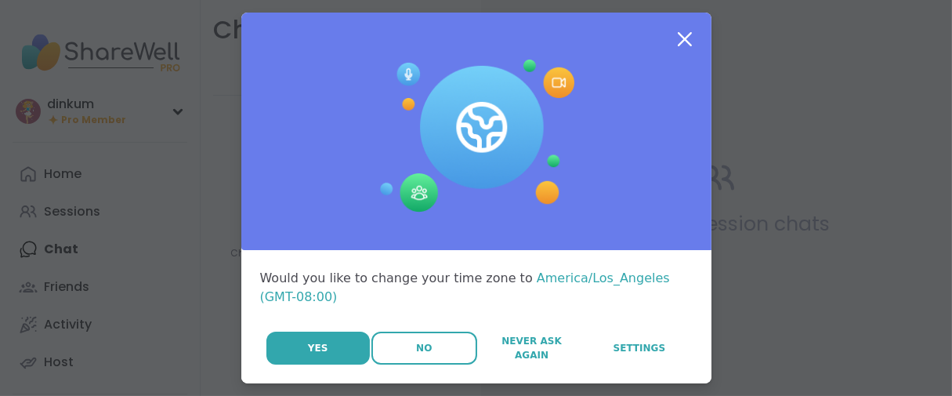
click at [386, 364] on button "No" at bounding box center [424, 347] width 106 height 33
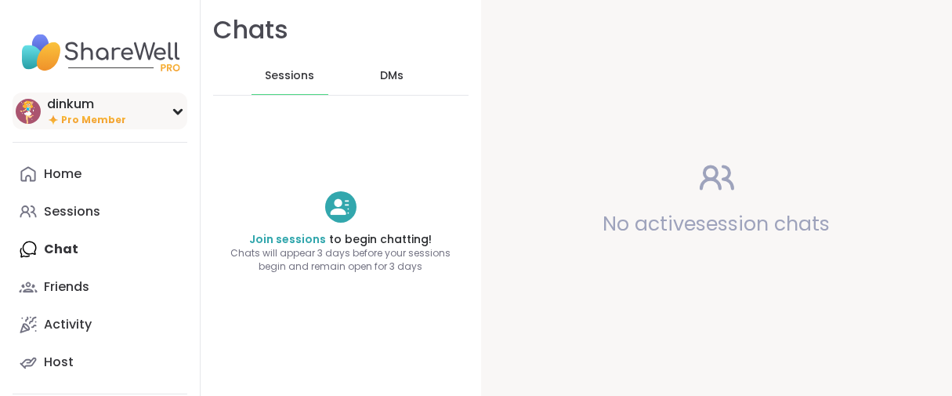
click at [121, 113] on div "dinkum" at bounding box center [86, 104] width 79 height 17
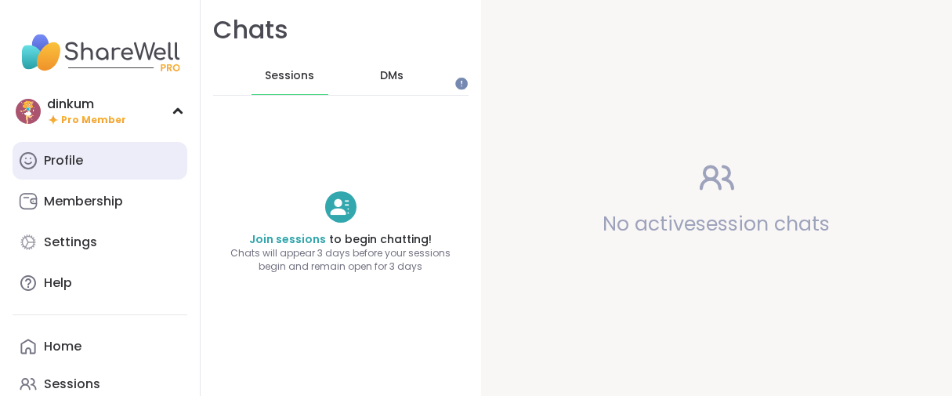
click at [83, 169] on div "Profile" at bounding box center [63, 160] width 39 height 17
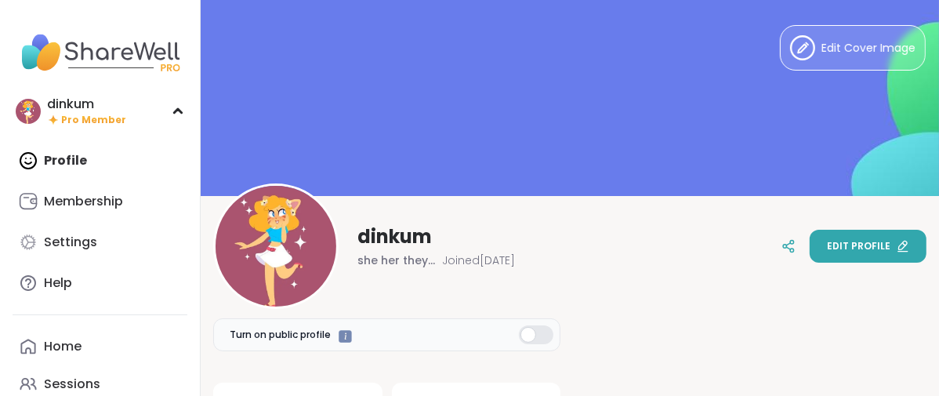
click at [827, 240] on span "Edit profile" at bounding box center [858, 246] width 63 height 14
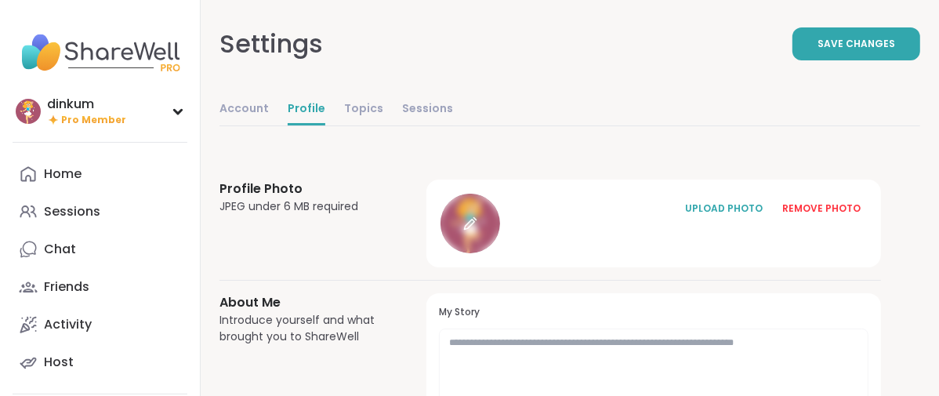
click at [500, 253] on div at bounding box center [470, 224] width 60 height 60
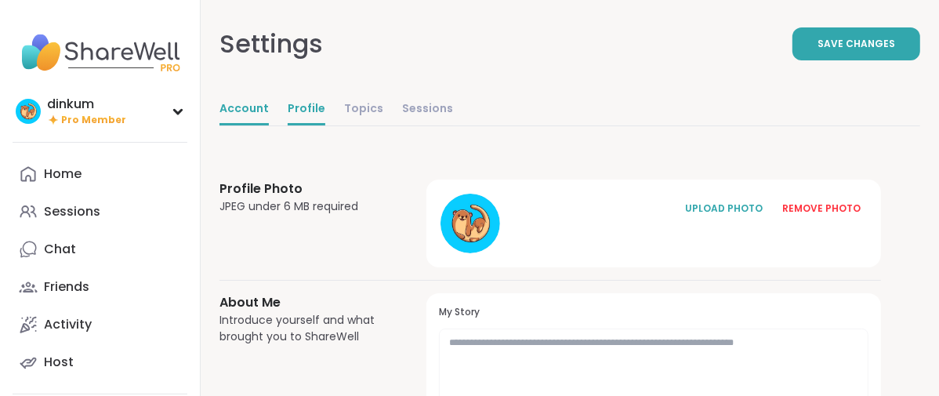
click at [269, 125] on link "Account" at bounding box center [243, 109] width 49 height 31
select select "**"
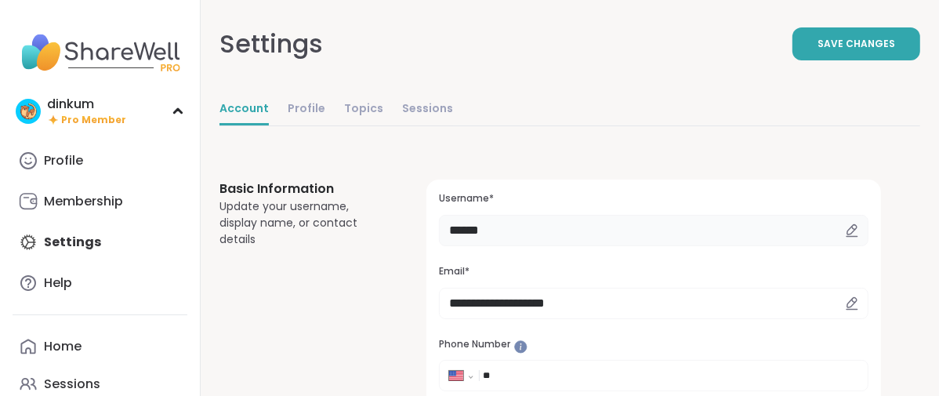
click at [597, 246] on input "******" at bounding box center [653, 230] width 429 height 31
type input "*"
type input "*******"
click at [792, 49] on button "Save Changes" at bounding box center [856, 43] width 128 height 33
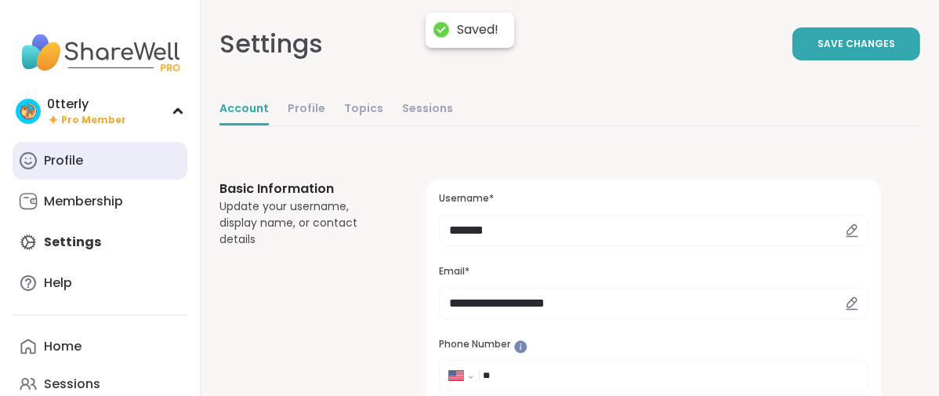
click at [83, 169] on div "Profile" at bounding box center [63, 160] width 39 height 17
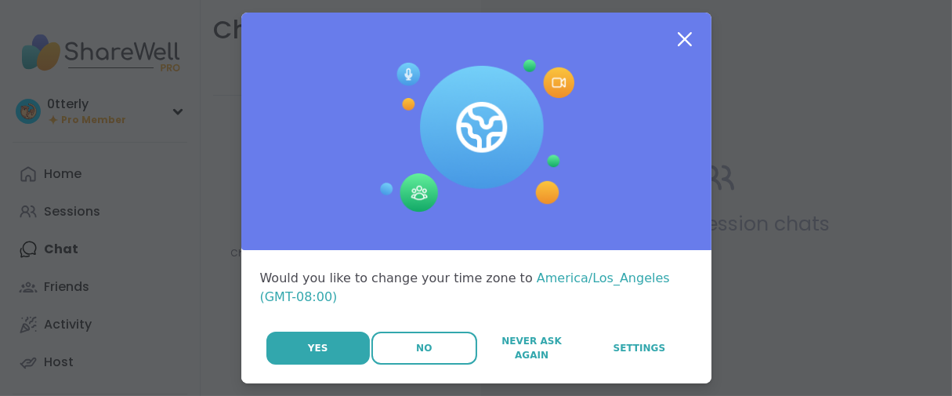
click at [411, 364] on button "No" at bounding box center [424, 347] width 106 height 33
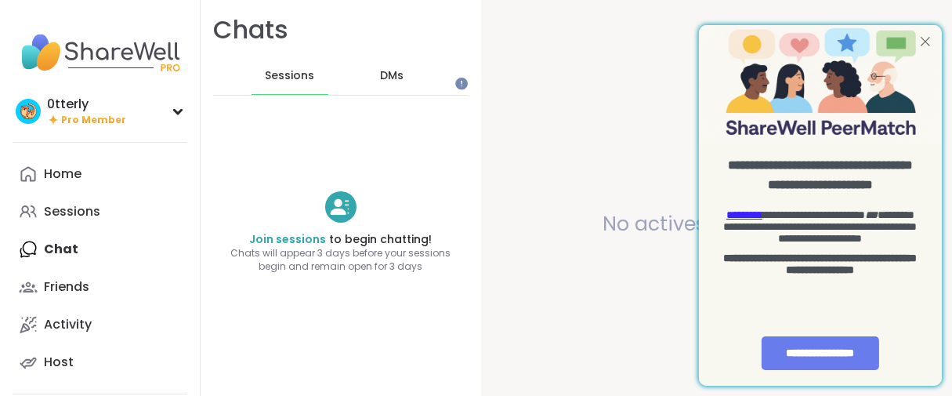
click at [925, 41] on div at bounding box center [924, 41] width 20 height 20
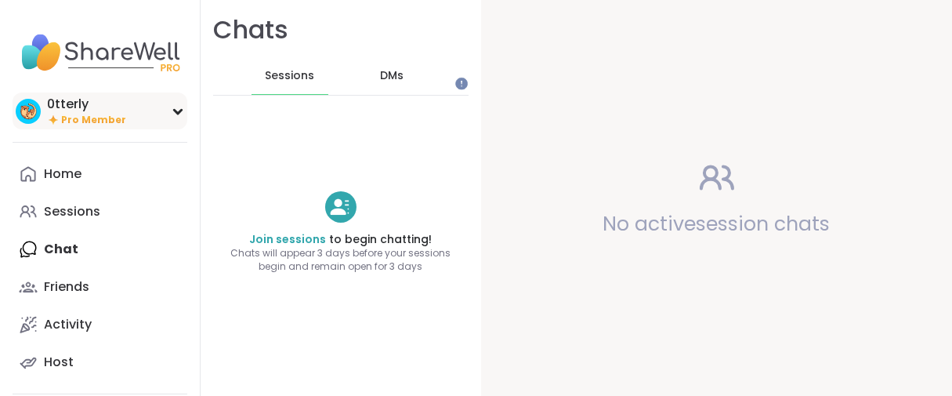
click at [79, 103] on div "0tterly Pro Member" at bounding box center [100, 110] width 175 height 37
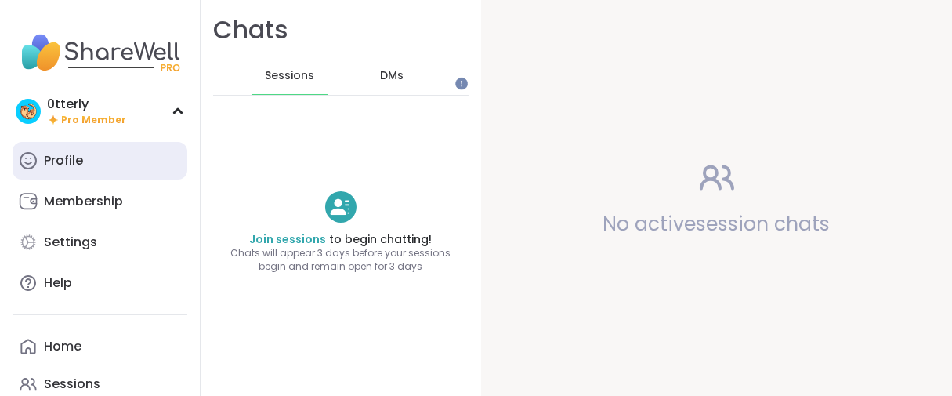
click at [53, 169] on div "Profile" at bounding box center [63, 160] width 39 height 17
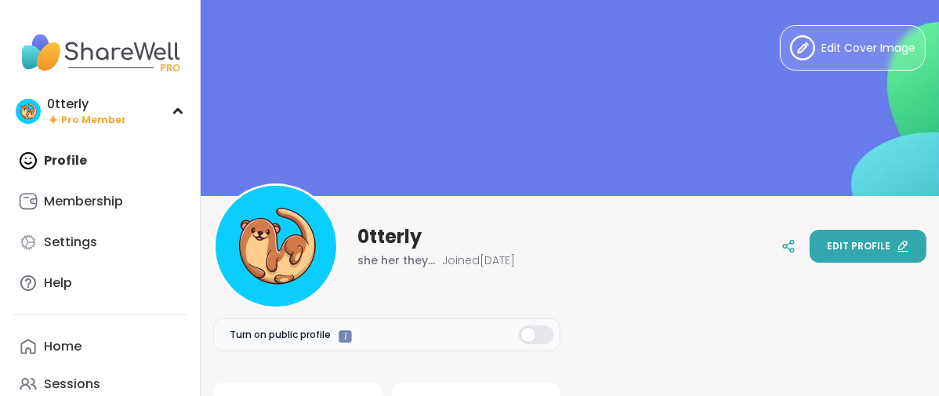
click at [858, 241] on span "Edit profile" at bounding box center [858, 246] width 63 height 14
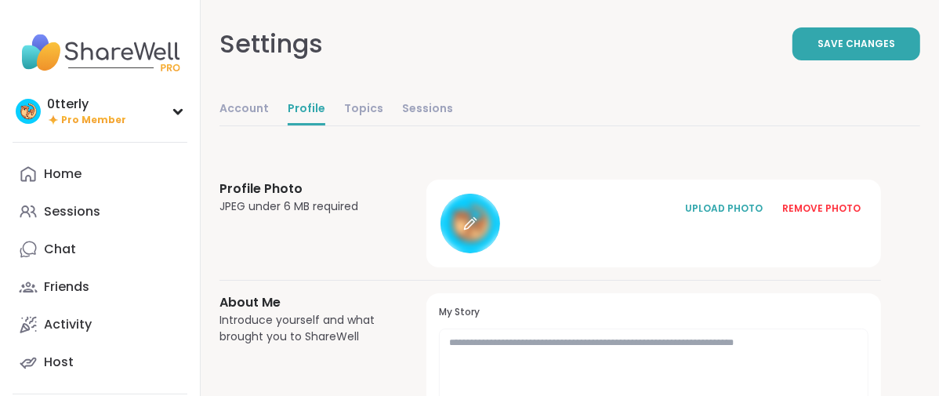
click at [500, 253] on div at bounding box center [470, 224] width 60 height 60
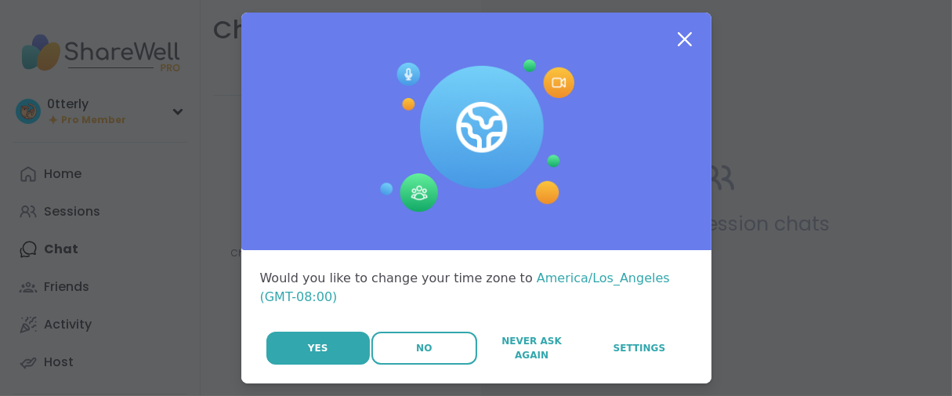
click at [379, 364] on button "No" at bounding box center [424, 347] width 106 height 33
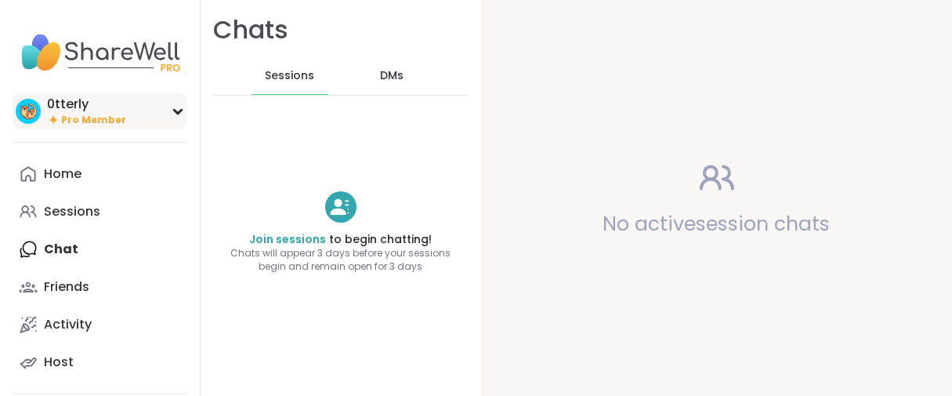
click at [77, 127] on span "Pro Member" at bounding box center [93, 120] width 65 height 13
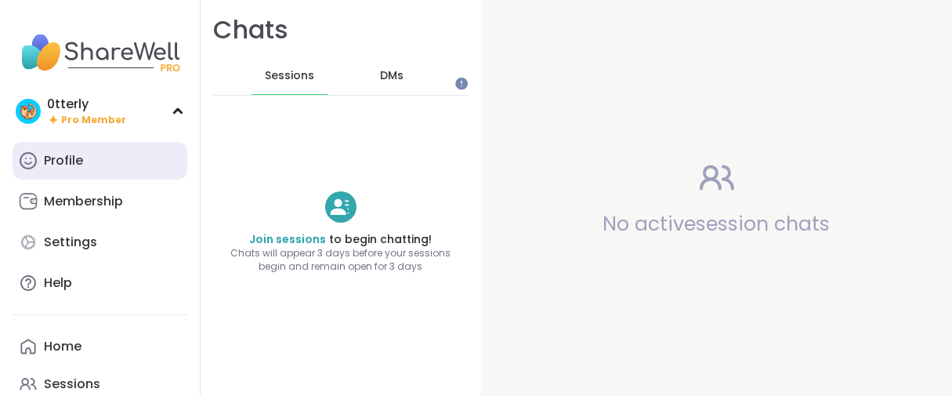
click at [83, 169] on div "Profile" at bounding box center [63, 160] width 39 height 17
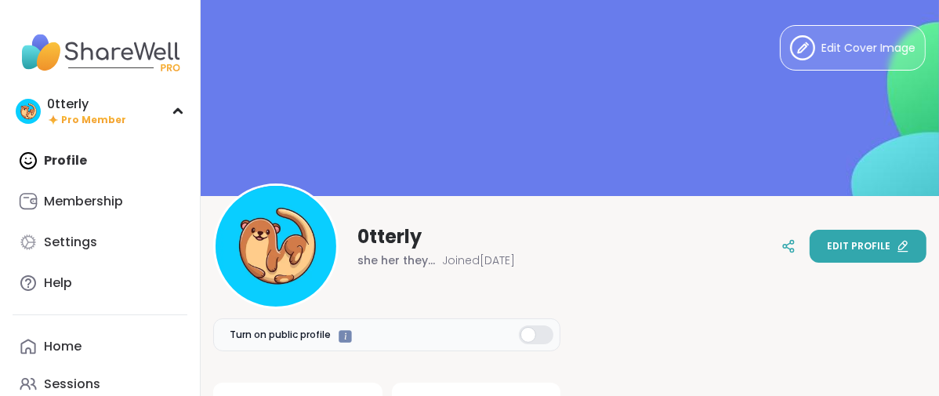
click at [809, 242] on button "Edit profile" at bounding box center [867, 246] width 117 height 33
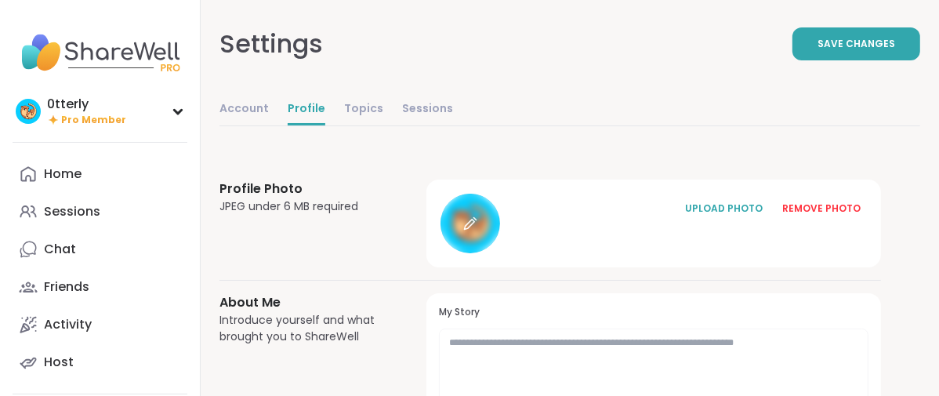
click at [500, 253] on div at bounding box center [470, 224] width 60 height 60
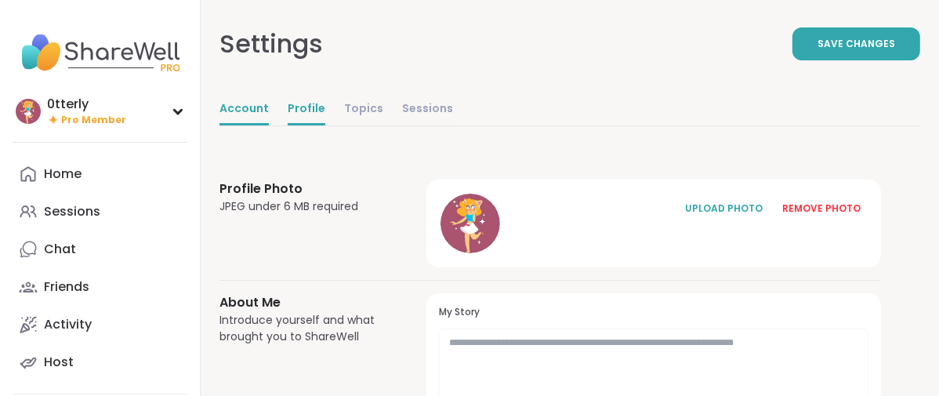
click at [269, 125] on link "Account" at bounding box center [243, 109] width 49 height 31
select select "**"
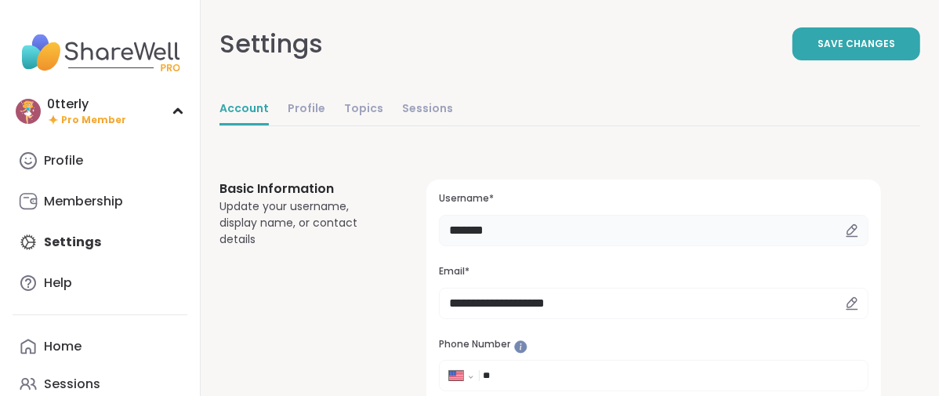
click at [589, 246] on input "*******" at bounding box center [653, 230] width 429 height 31
type input "*"
type input "****"
click at [809, 74] on div "Settings Save Changes" at bounding box center [569, 44] width 701 height 88
click at [817, 51] on span "Save Changes" at bounding box center [856, 44] width 78 height 14
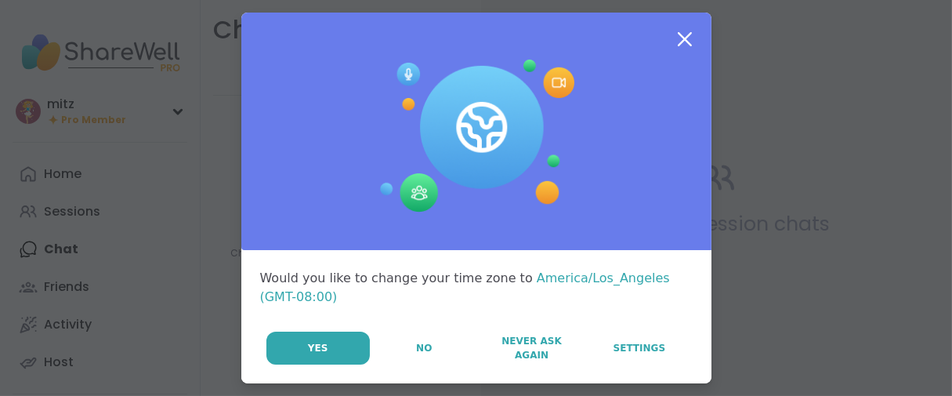
drag, startPoint x: 377, startPoint y: 381, endPoint x: 365, endPoint y: 372, distance: 14.6
click at [377, 364] on button "No" at bounding box center [424, 347] width 106 height 33
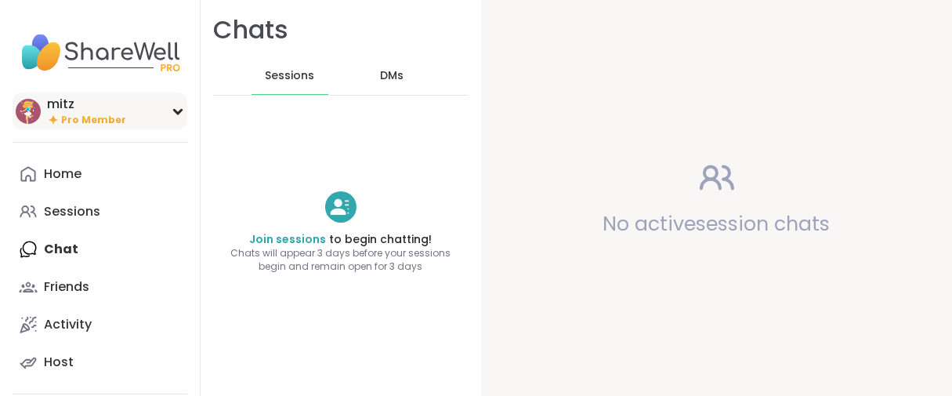
click at [88, 113] on div "mitz" at bounding box center [86, 104] width 79 height 17
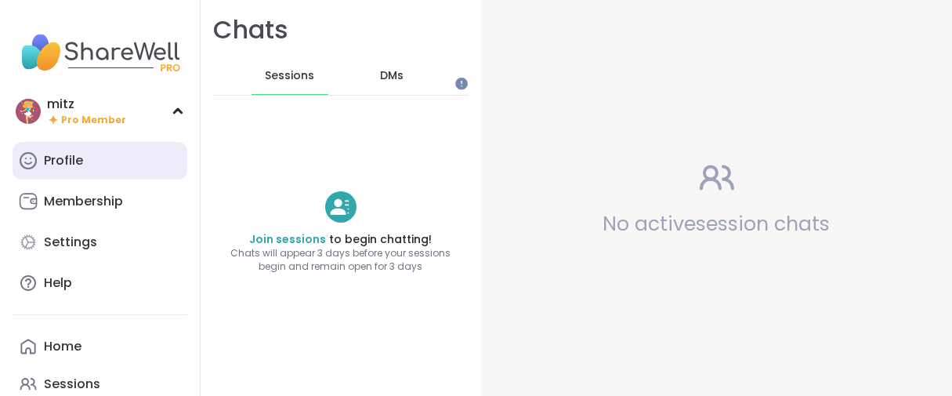
click at [74, 169] on div "Profile" at bounding box center [63, 160] width 39 height 17
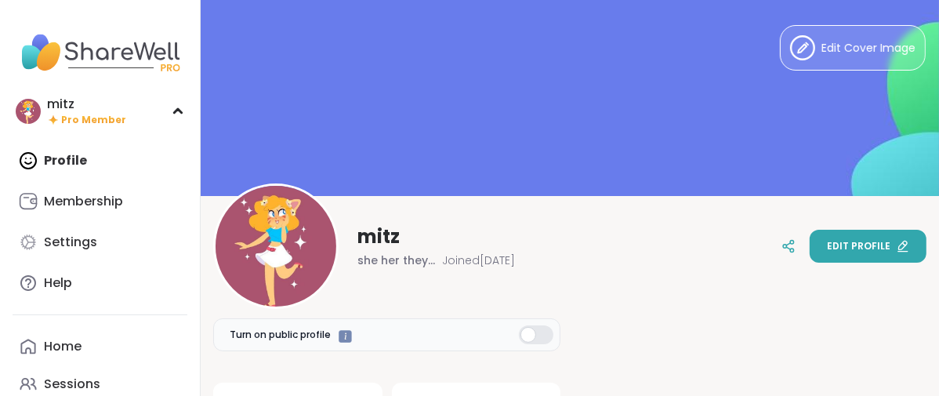
click at [811, 251] on button "Edit profile" at bounding box center [867, 246] width 117 height 33
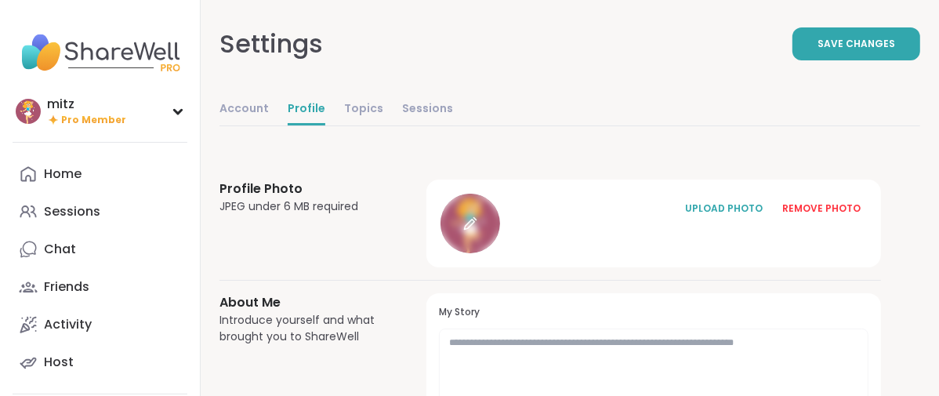
click at [477, 230] on icon at bounding box center [470, 223] width 14 height 14
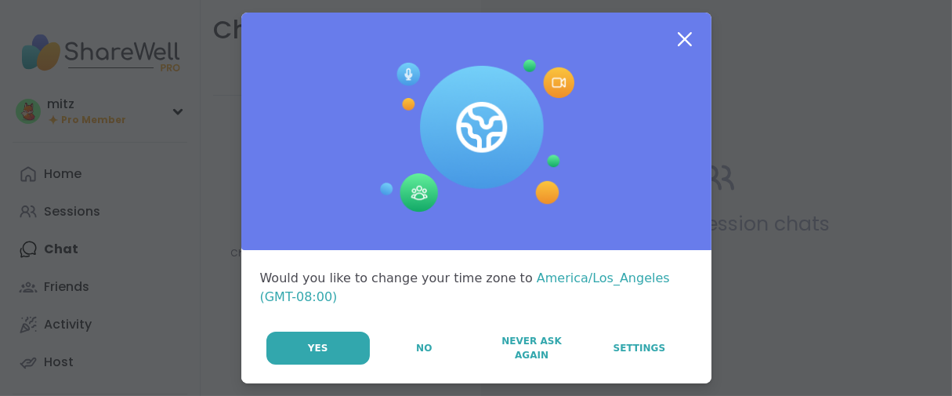
click at [425, 364] on button "No" at bounding box center [424, 347] width 106 height 33
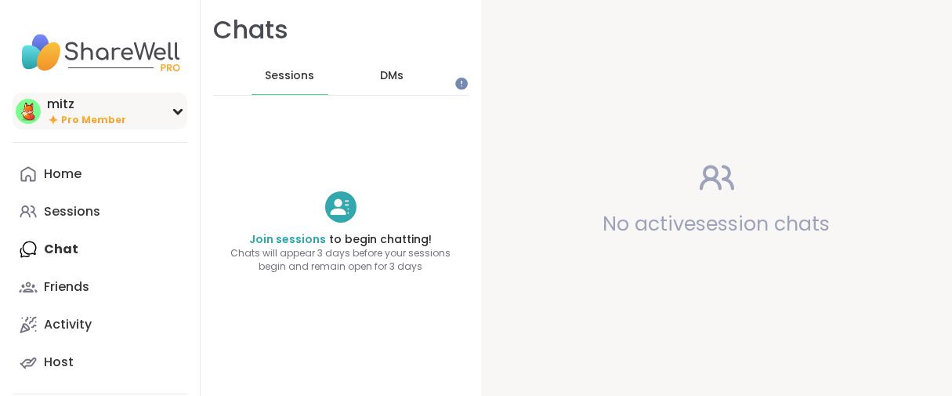
click at [91, 127] on span "Pro Member" at bounding box center [93, 120] width 65 height 13
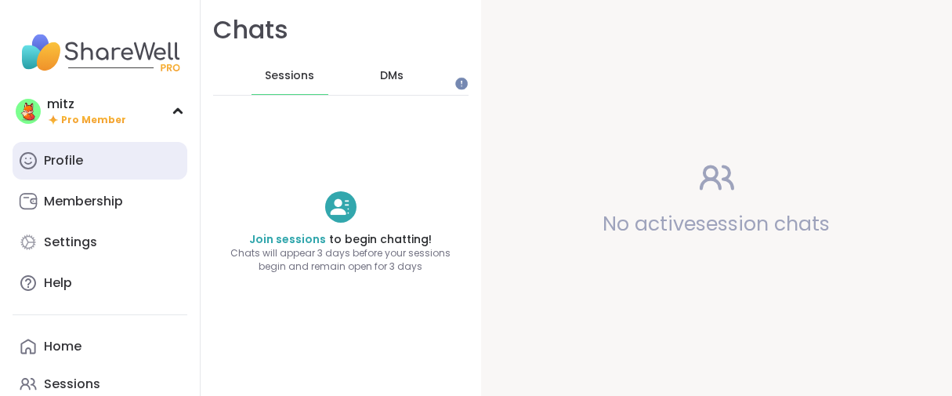
click at [83, 169] on div "Profile" at bounding box center [63, 160] width 39 height 17
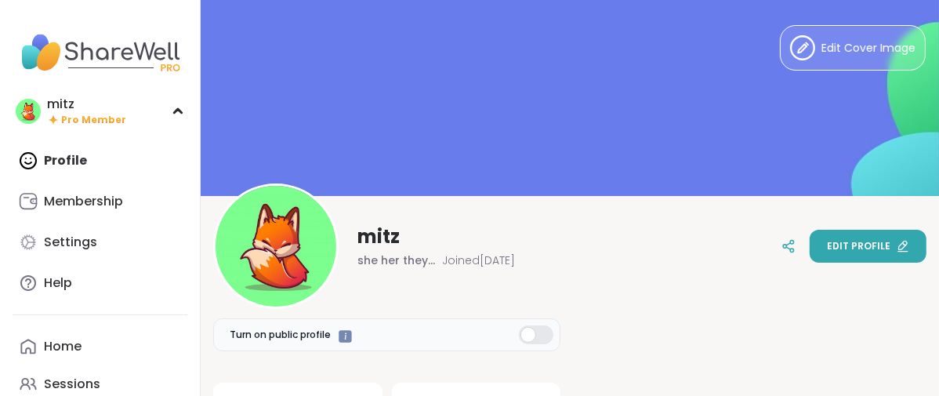
click at [809, 245] on button "Edit profile" at bounding box center [867, 246] width 117 height 33
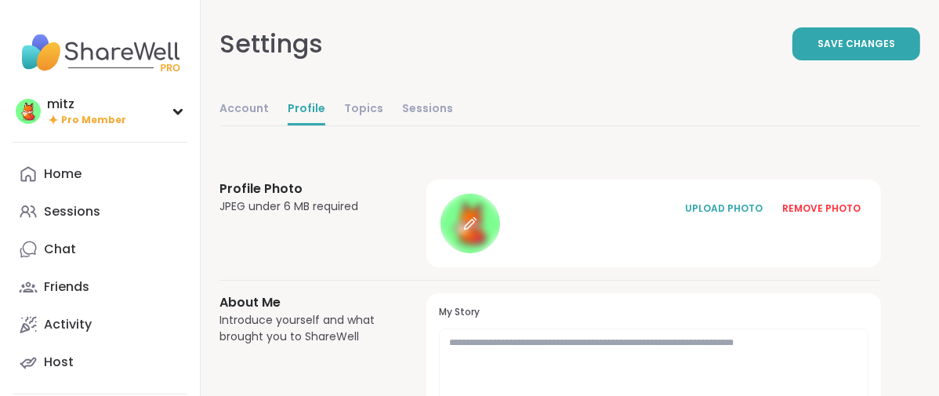
click at [500, 253] on div at bounding box center [470, 224] width 60 height 60
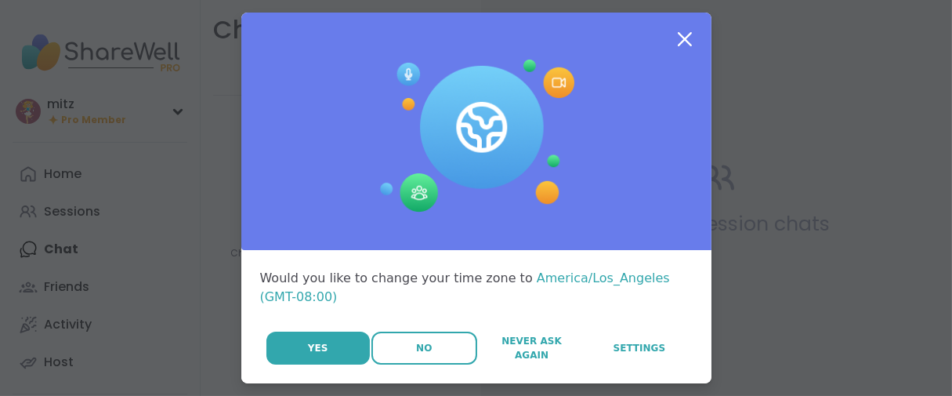
click at [393, 364] on button "No" at bounding box center [424, 347] width 106 height 33
